Goal: Information Seeking & Learning: Learn about a topic

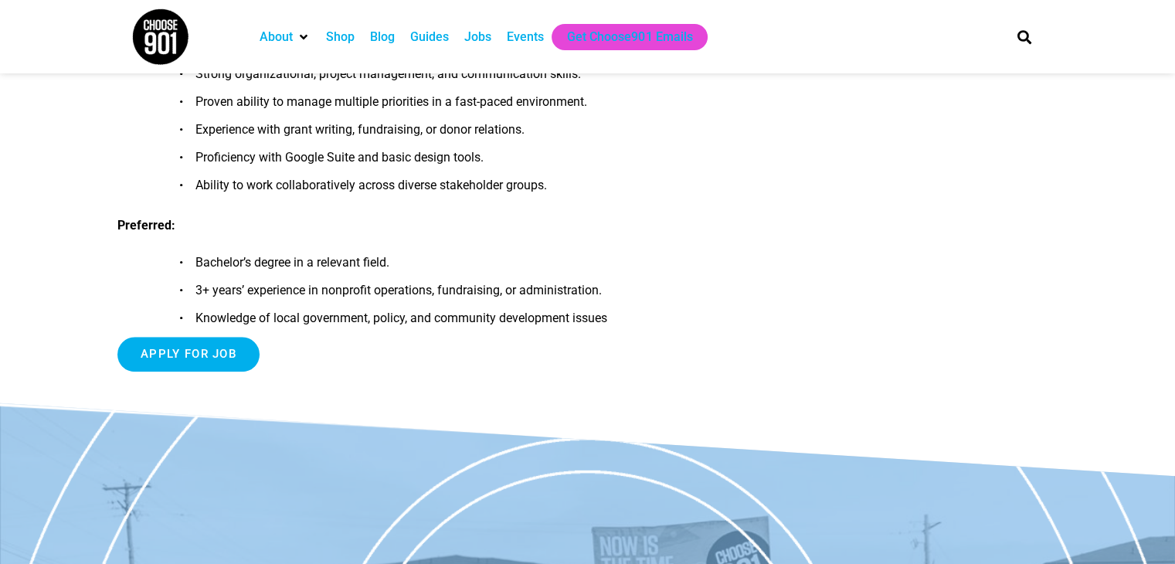
scroll to position [1403, 0]
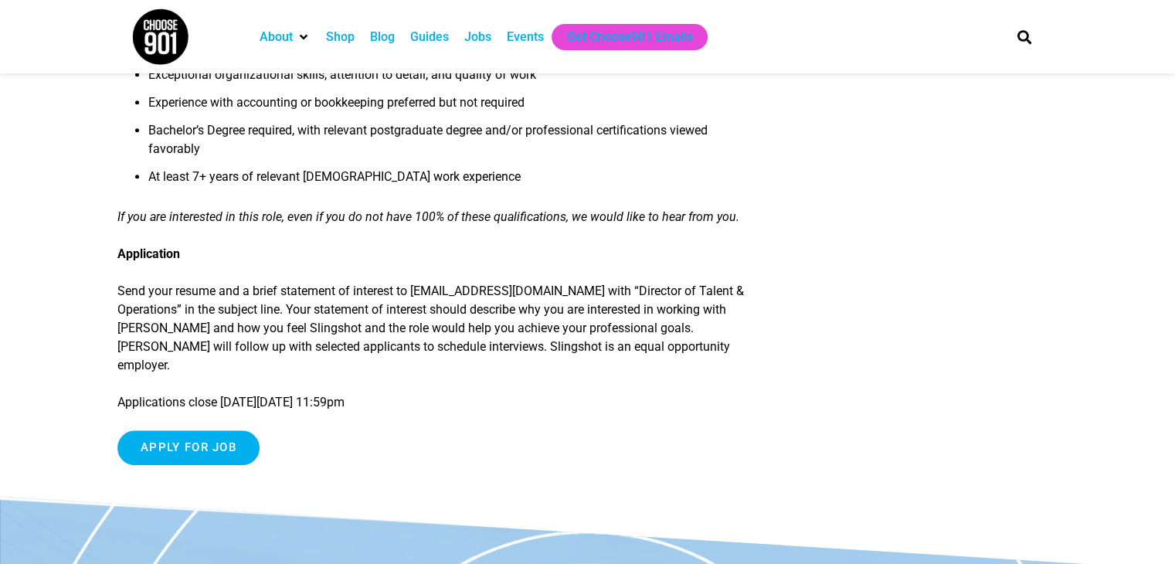
scroll to position [1505, 0]
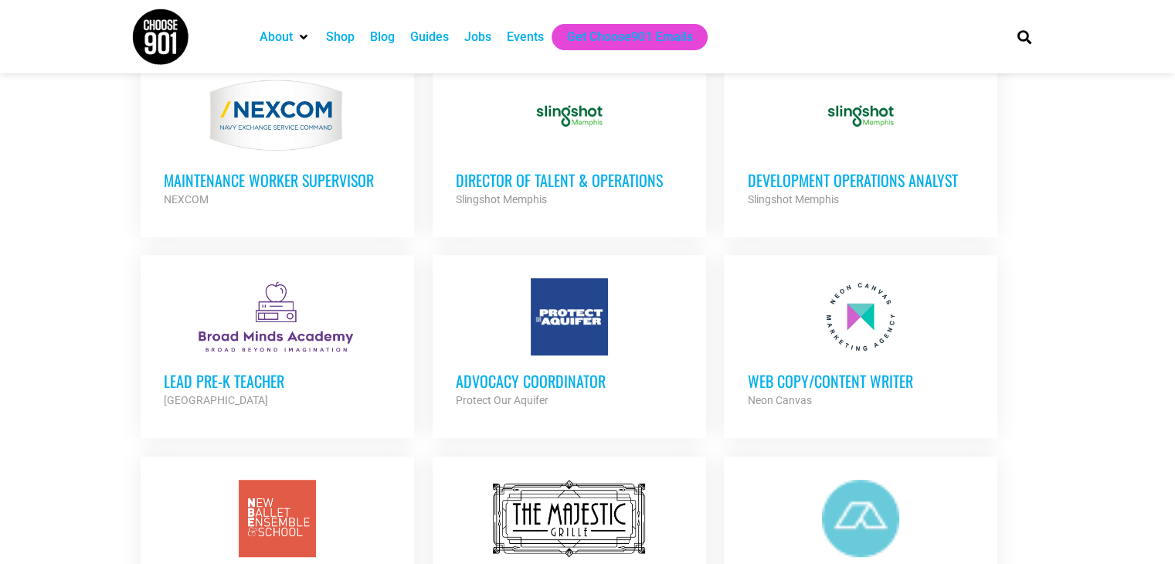
click at [818, 182] on h3 "Development Operations Analyst" at bounding box center [860, 180] width 227 height 20
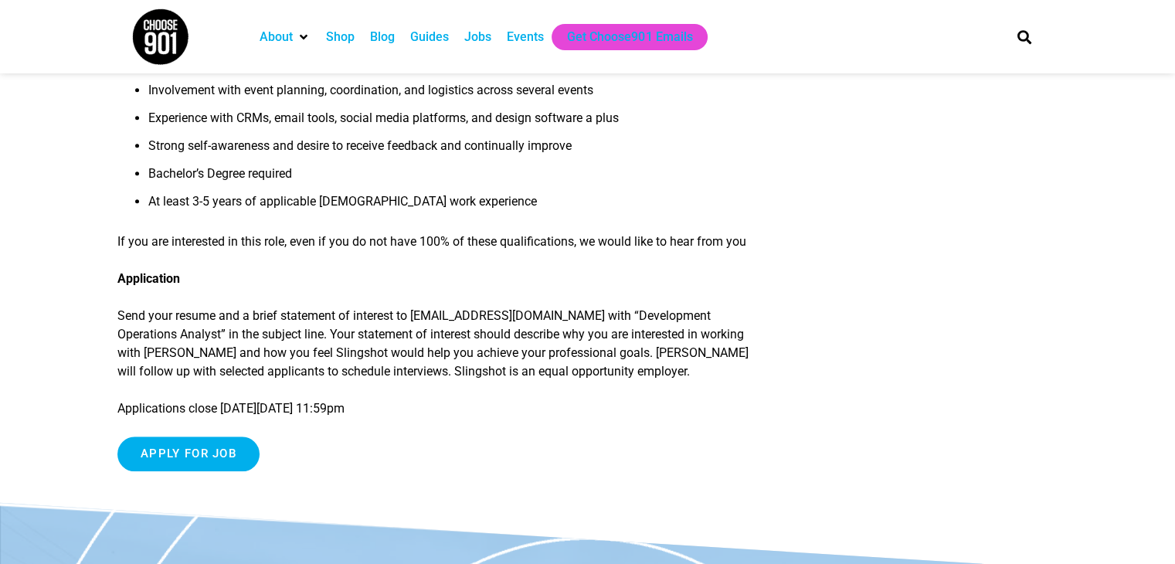
scroll to position [1543, 0]
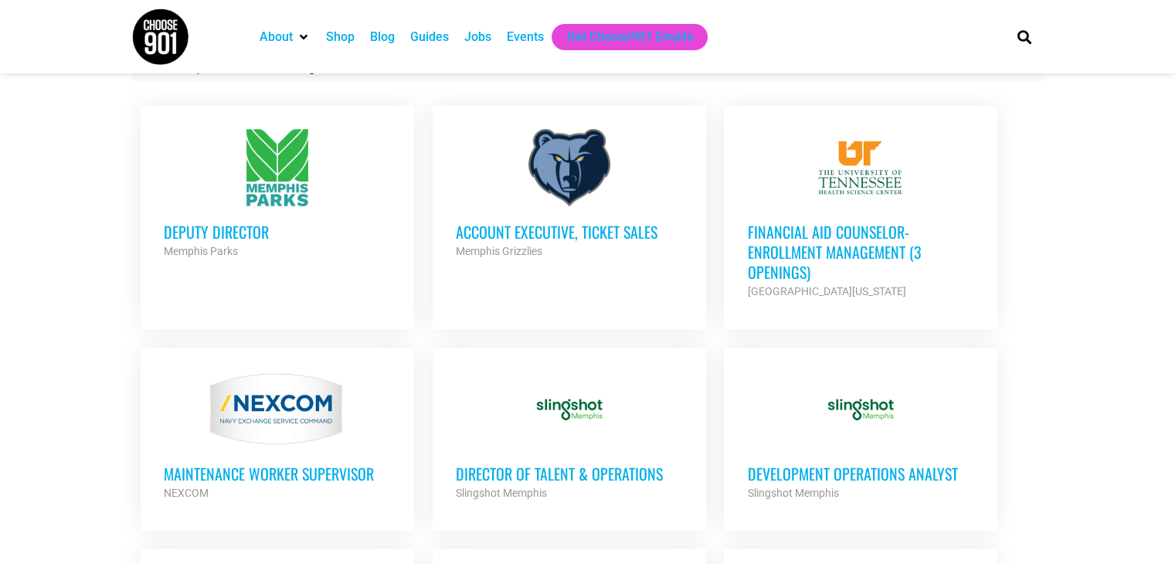
scroll to position [602, 0]
